Goal: Information Seeking & Learning: Compare options

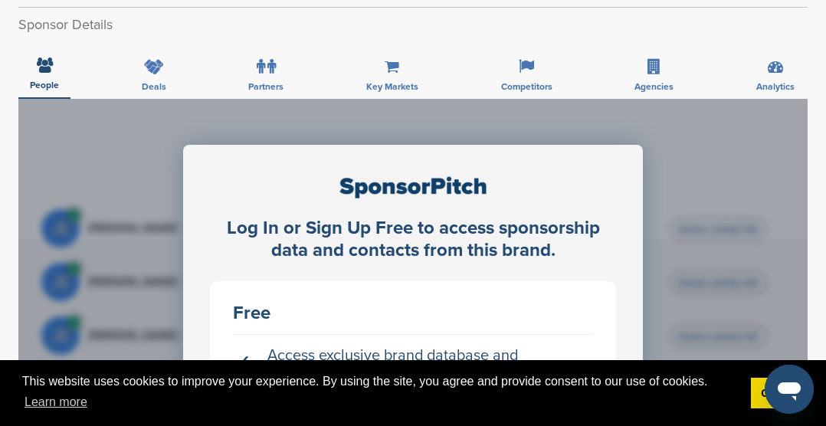
scroll to position [552, 0]
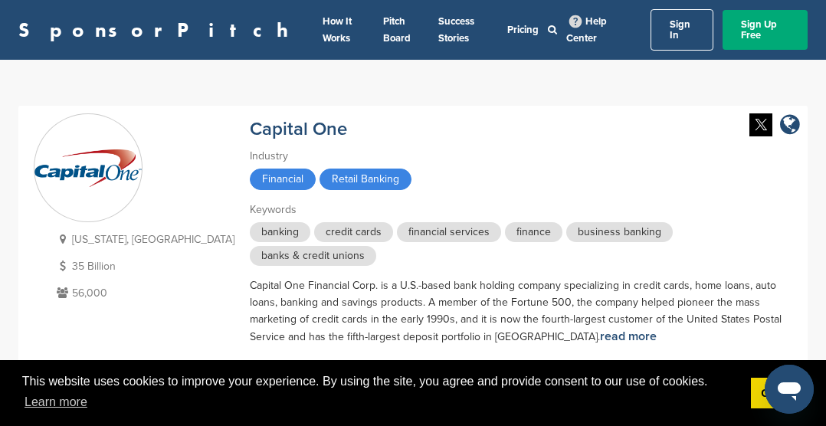
click at [640, 148] on div "Industry" at bounding box center [518, 156] width 536 height 17
